Goal: Navigation & Orientation: Find specific page/section

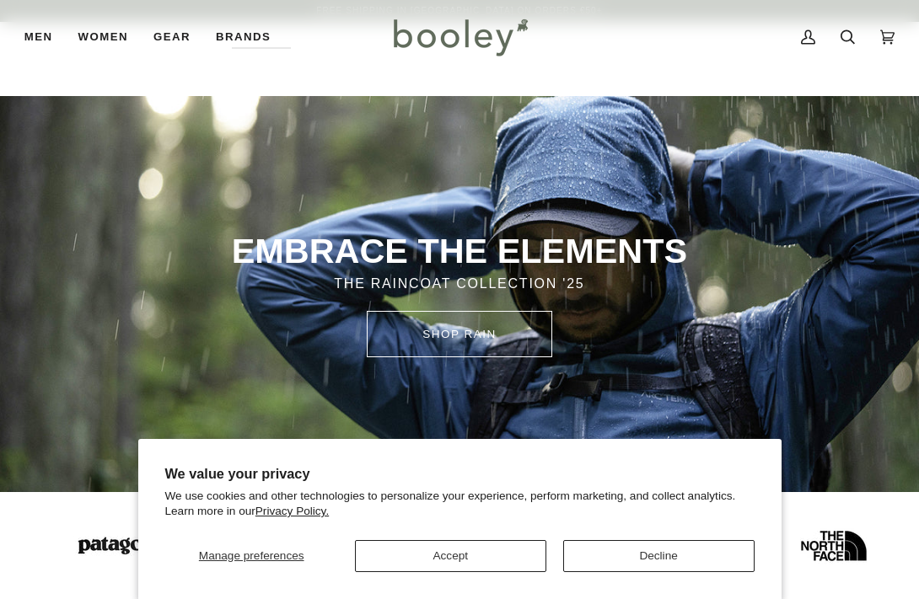
drag, startPoint x: 923, startPoint y: 121, endPoint x: 914, endPoint y: 154, distance: 34.7
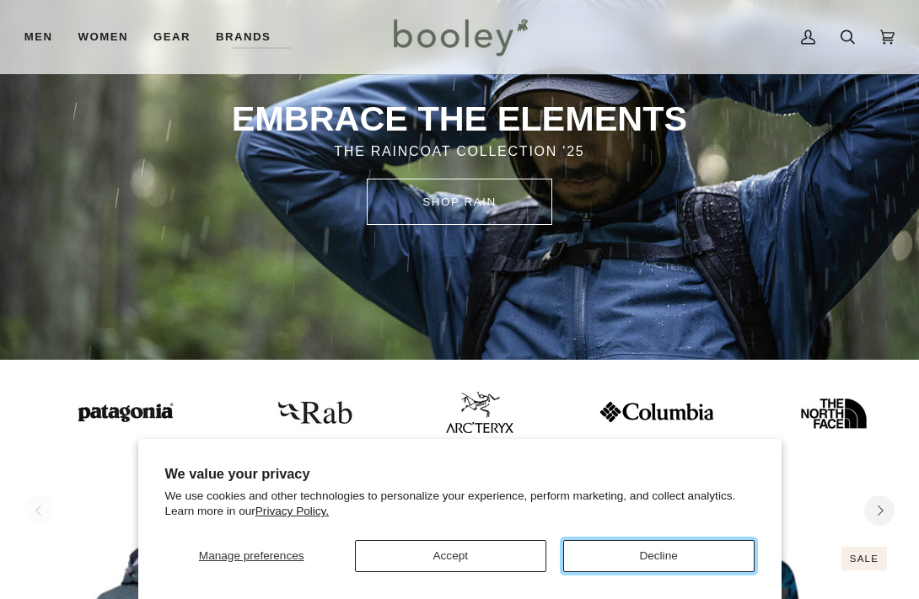
click at [597, 563] on button "Decline" at bounding box center [658, 556] width 191 height 32
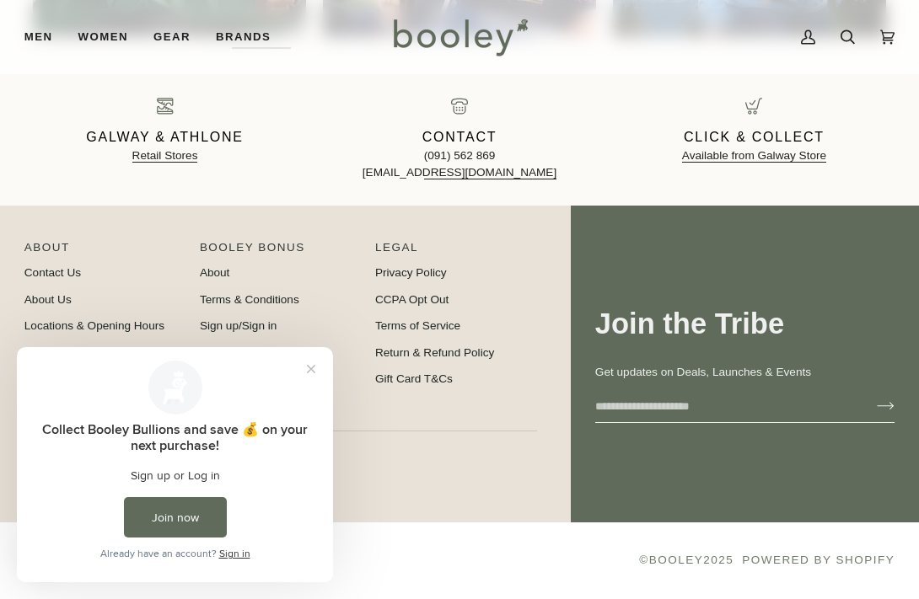
scroll to position [0, 0]
click at [69, 319] on link "Locations & Opening Hours" at bounding box center [94, 325] width 140 height 13
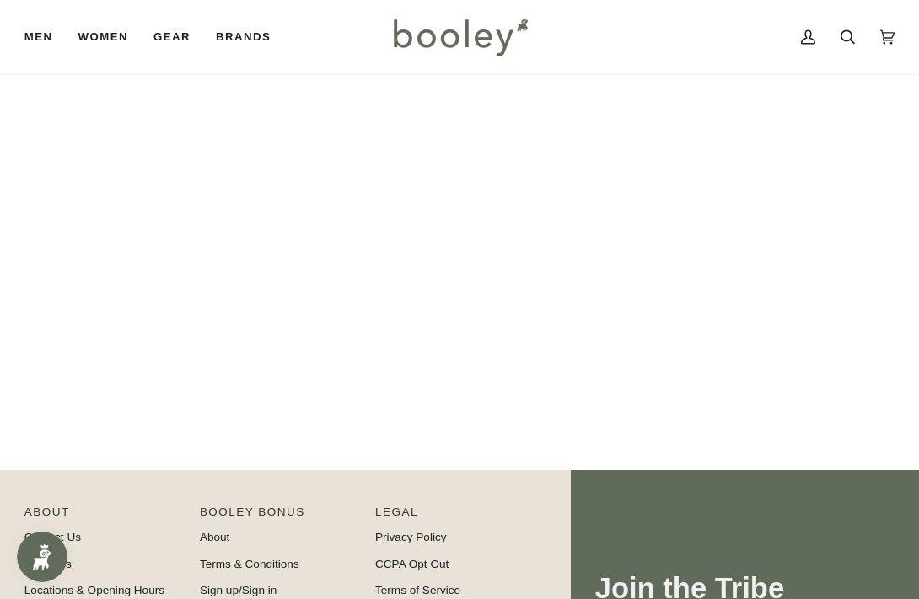
scroll to position [273, 0]
